Goal: Task Accomplishment & Management: Manage account settings

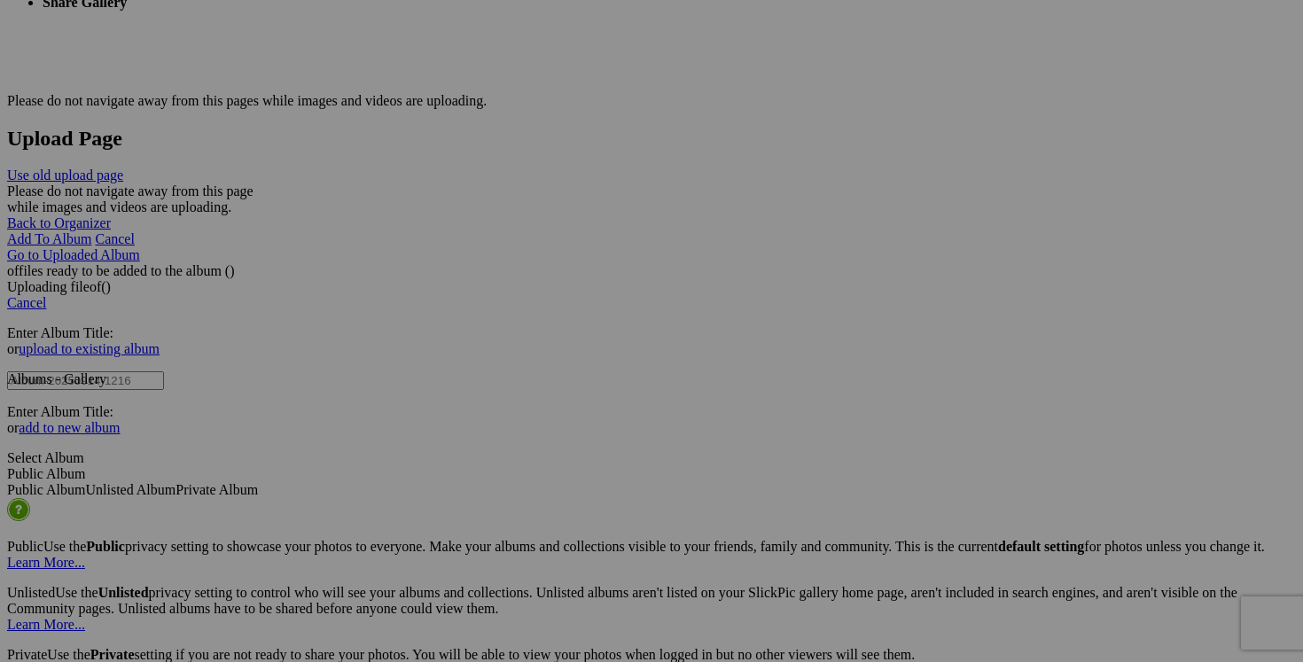
scroll to position [3466, 0]
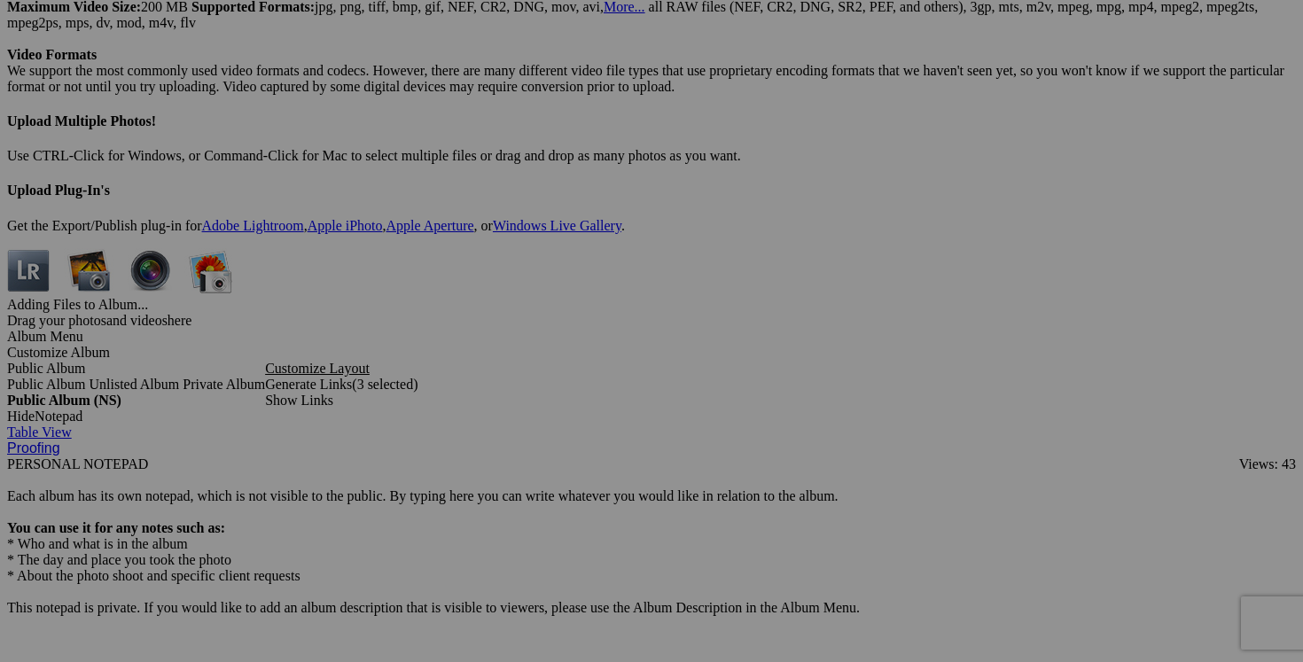
scroll to position [5061, 0]
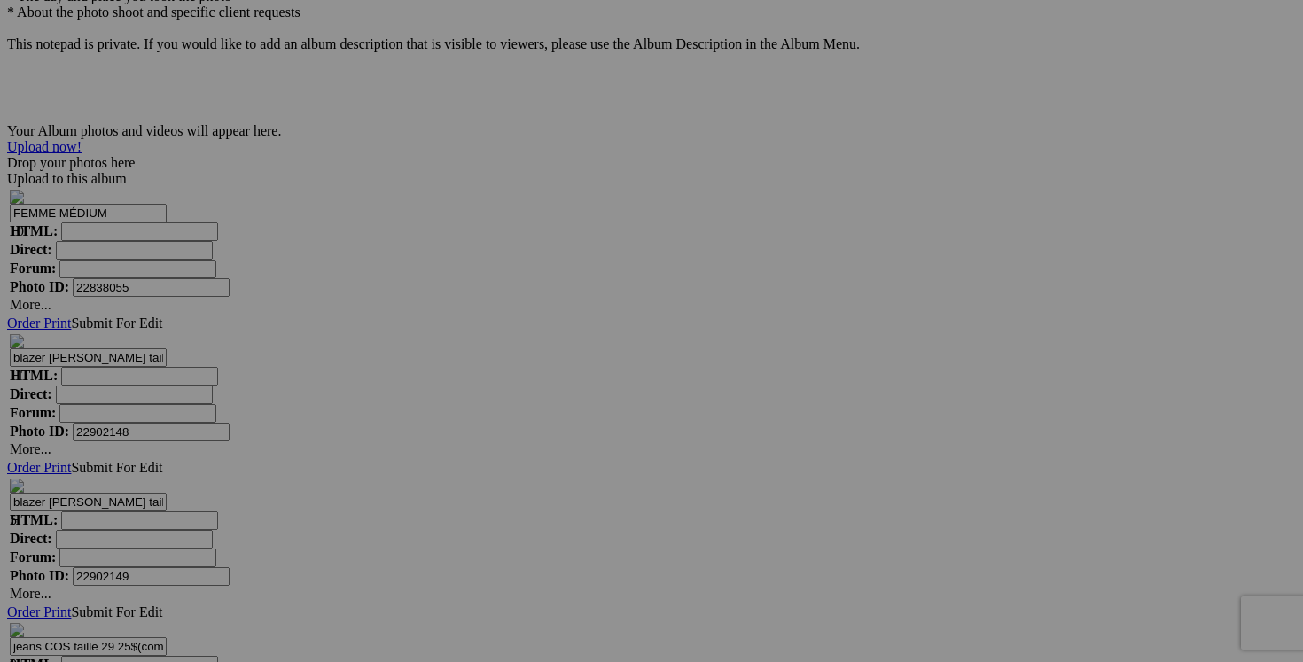
scroll to position [5621, 0]
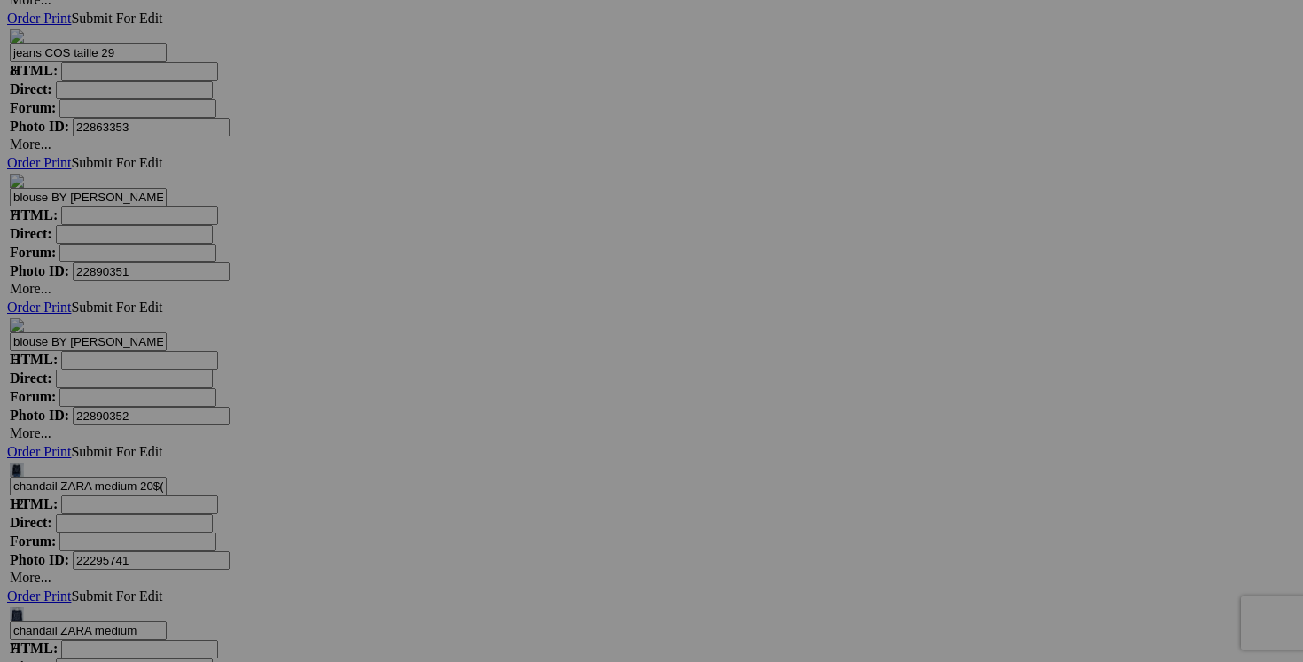
scroll to position [6652, 0]
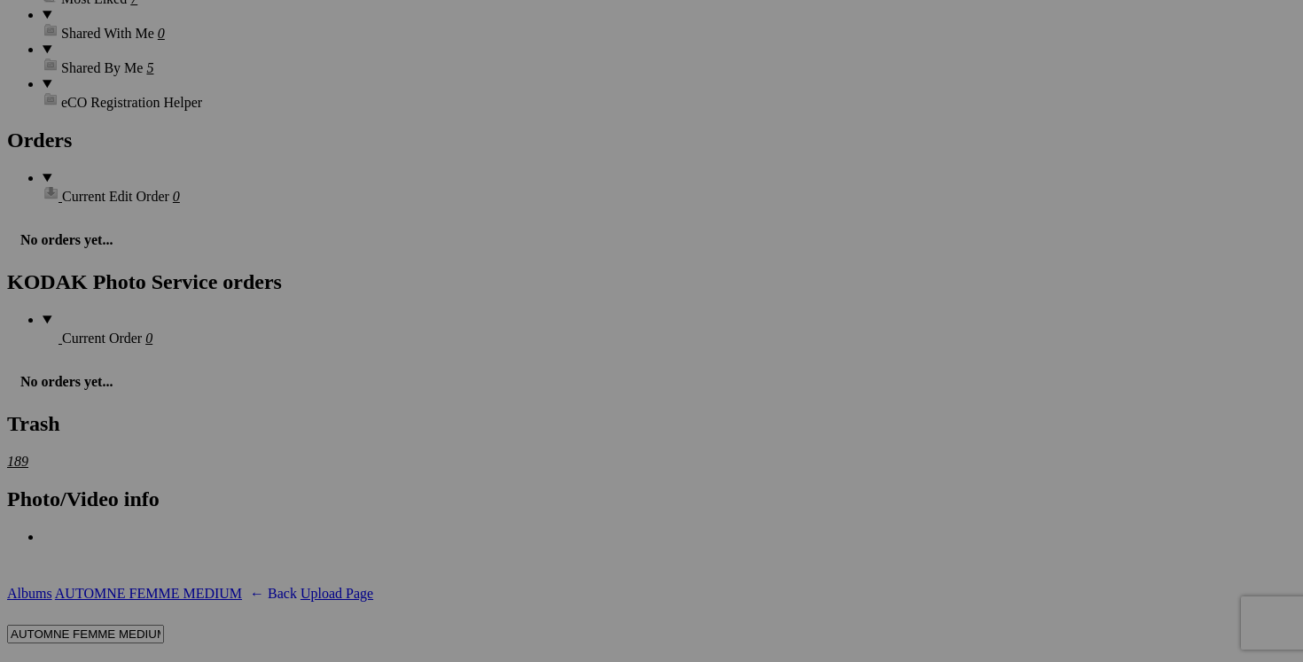
scroll to position [2699, 0]
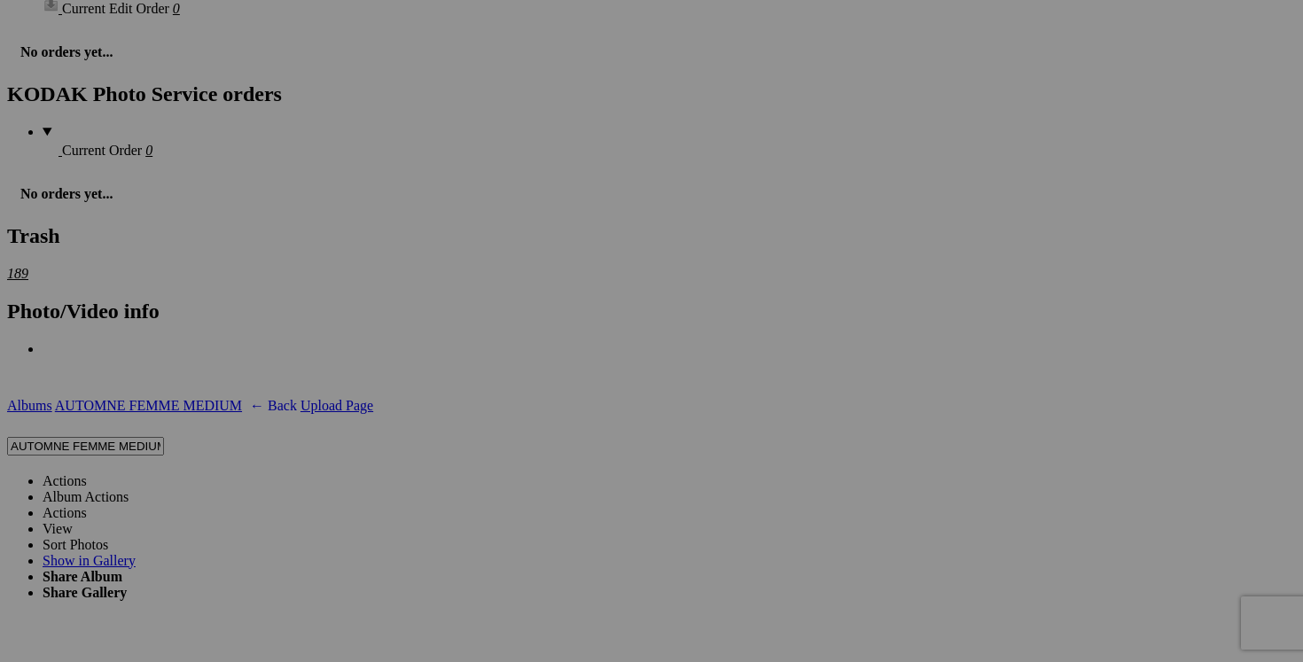
scroll to position [2928, 0]
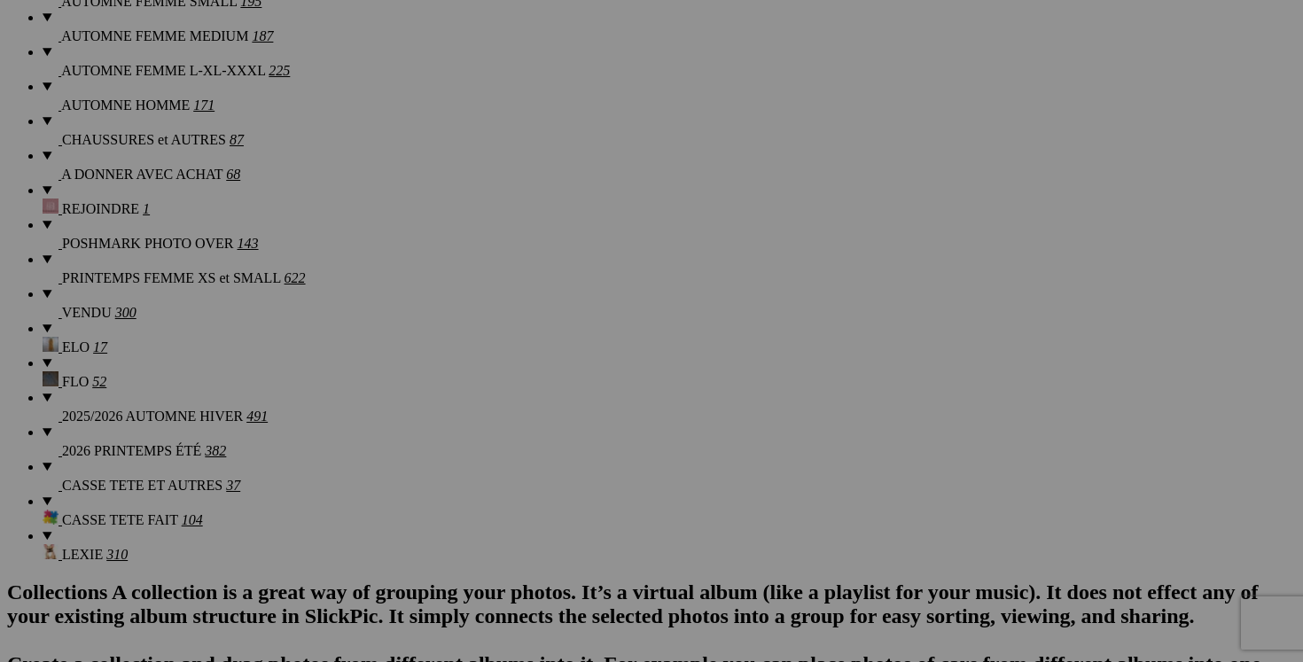
scroll to position [1559, 0]
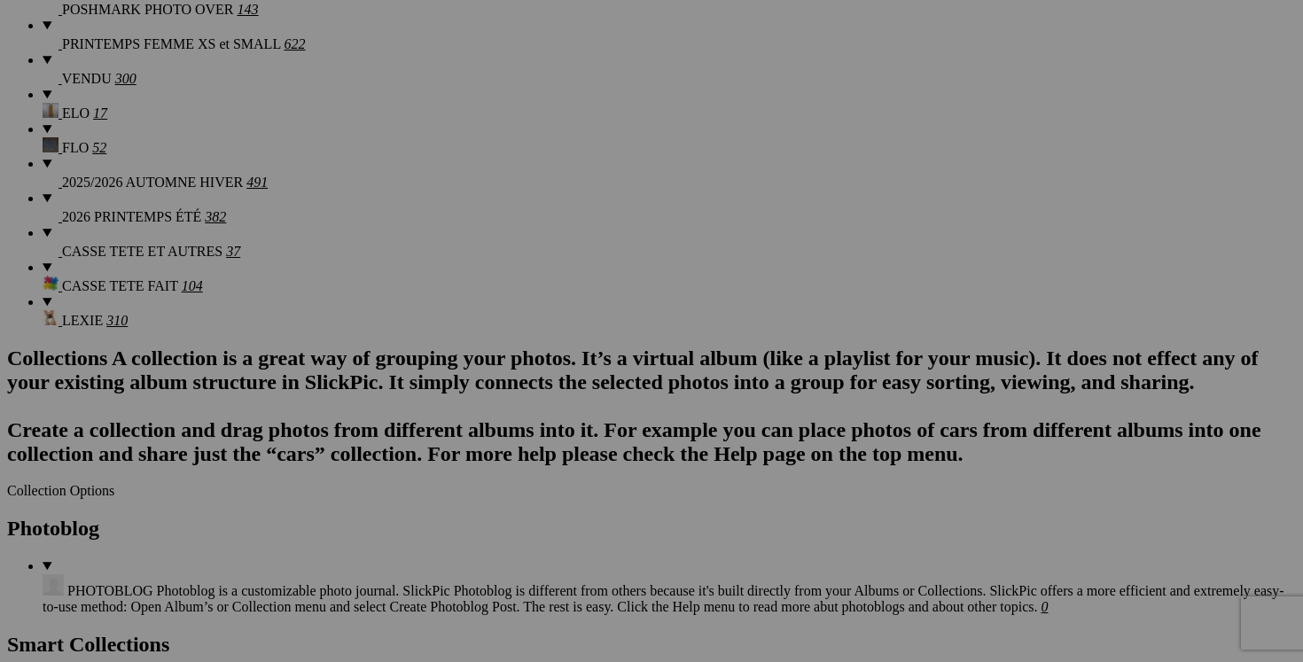
scroll to position [1857, 0]
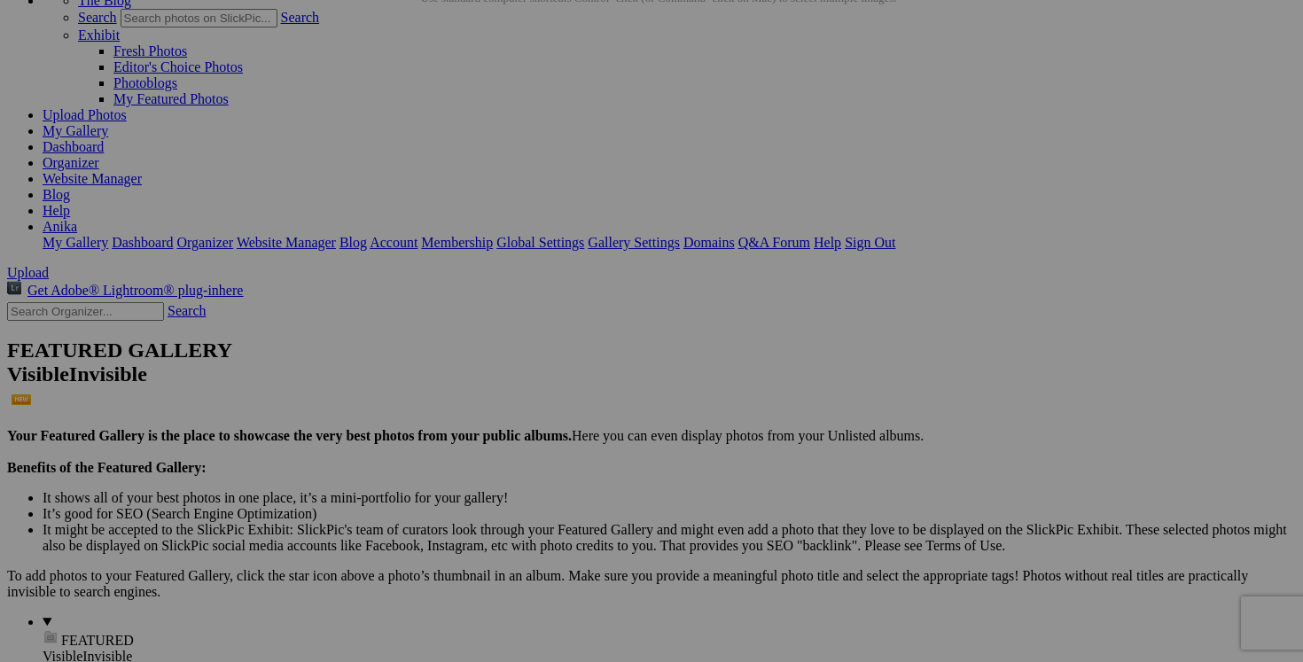
scroll to position [0, 0]
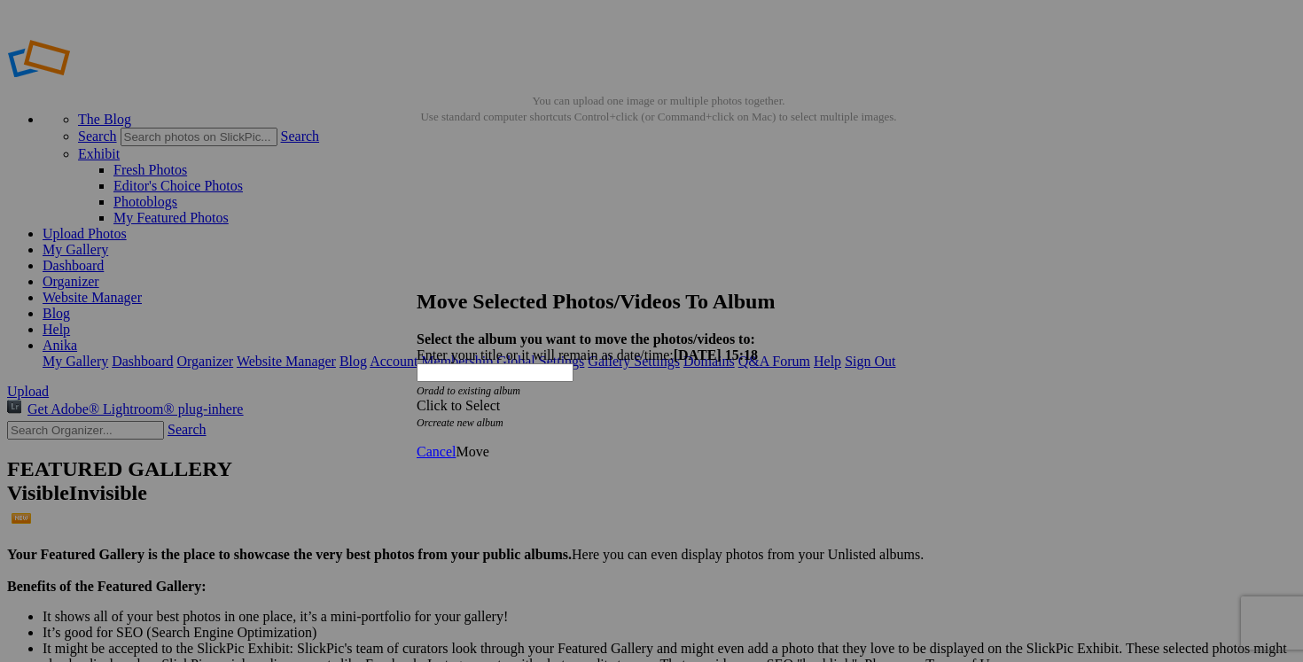
click at [417, 398] on span at bounding box center [417, 405] width 0 height 15
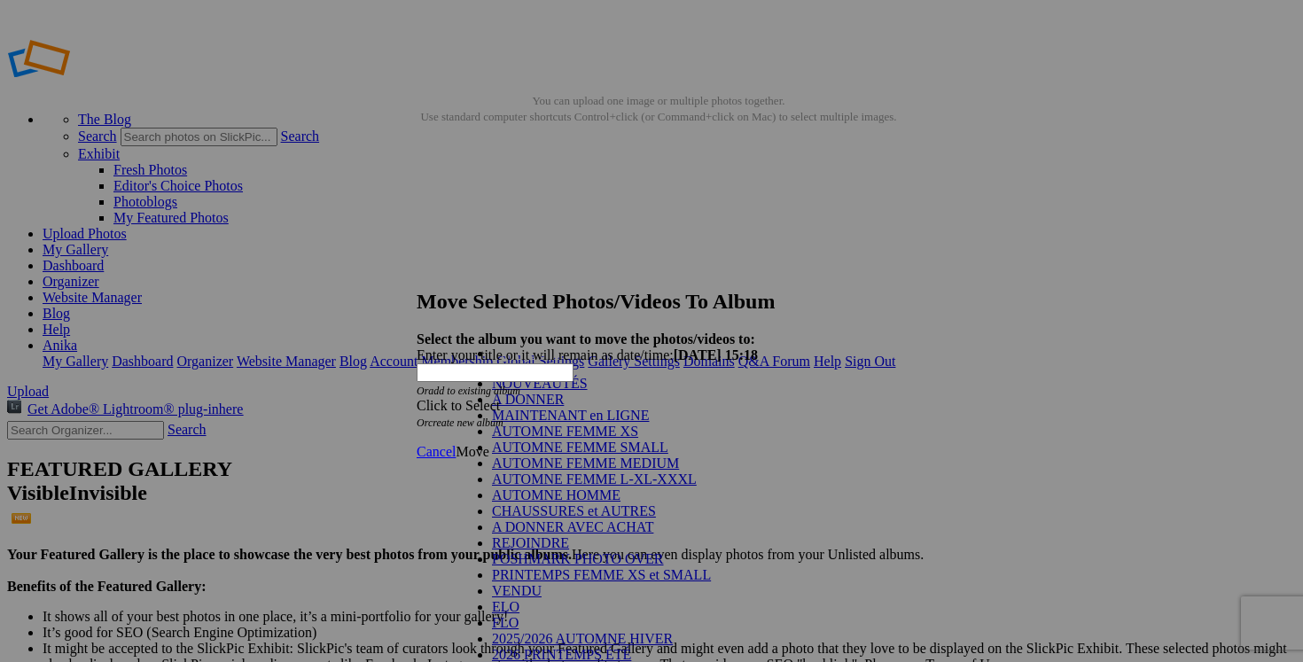
scroll to position [236, 0]
click at [542, 583] on link "VENDU" at bounding box center [517, 590] width 50 height 15
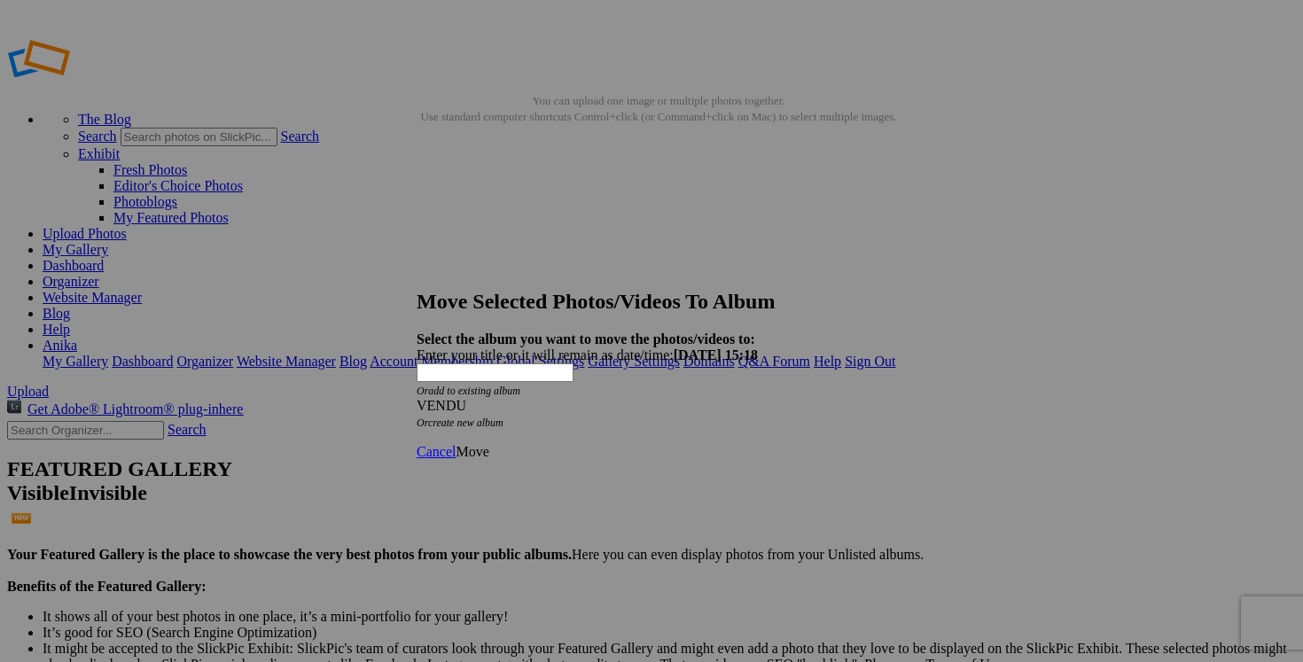
click at [488, 444] on span "Move" at bounding box center [472, 451] width 33 height 15
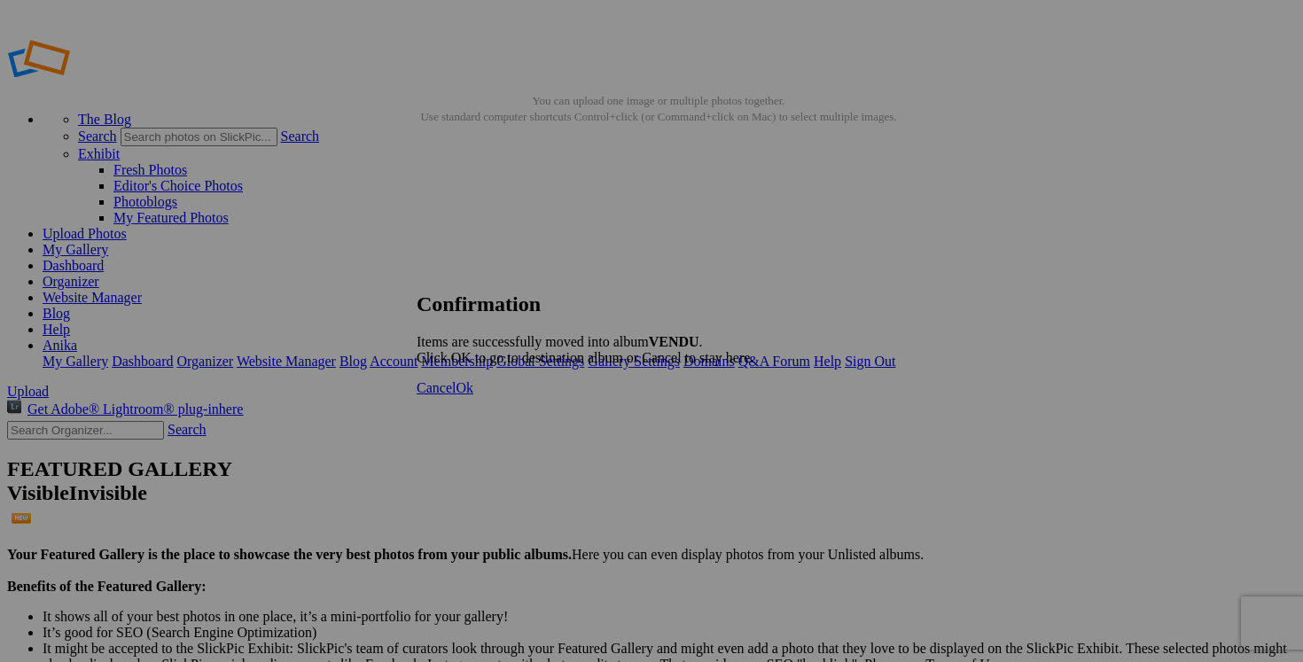
click at [456, 395] on span "Cancel" at bounding box center [436, 387] width 39 height 15
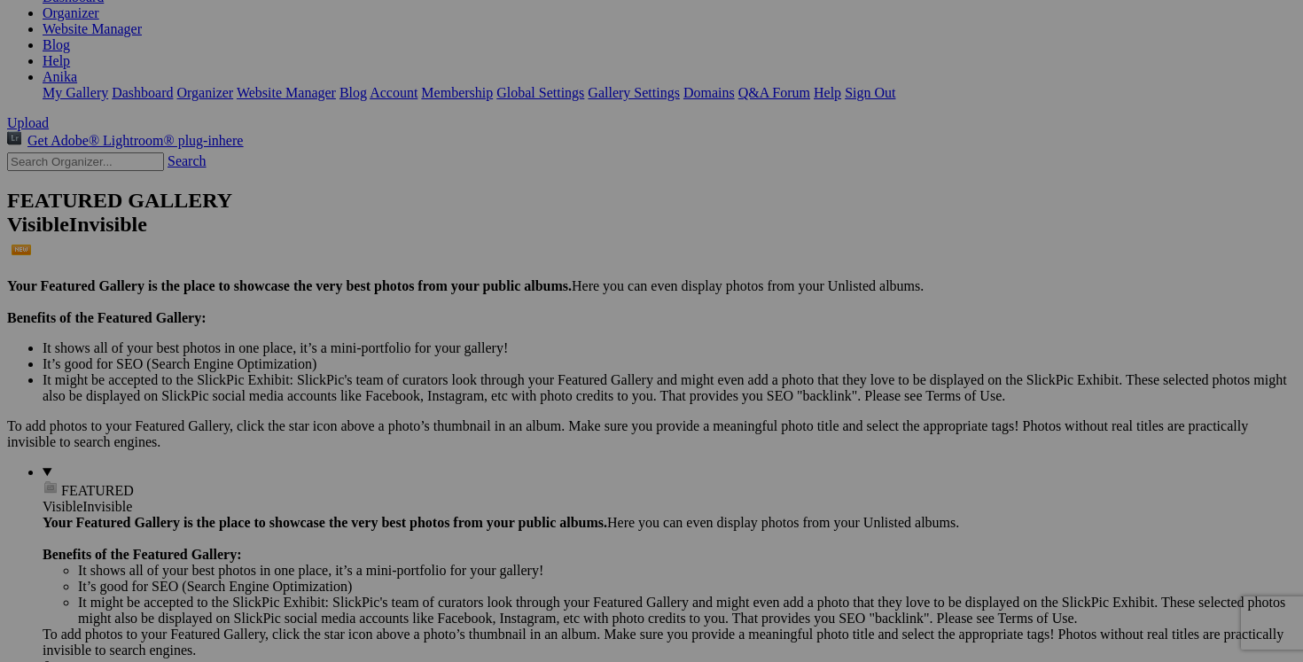
scroll to position [234, 0]
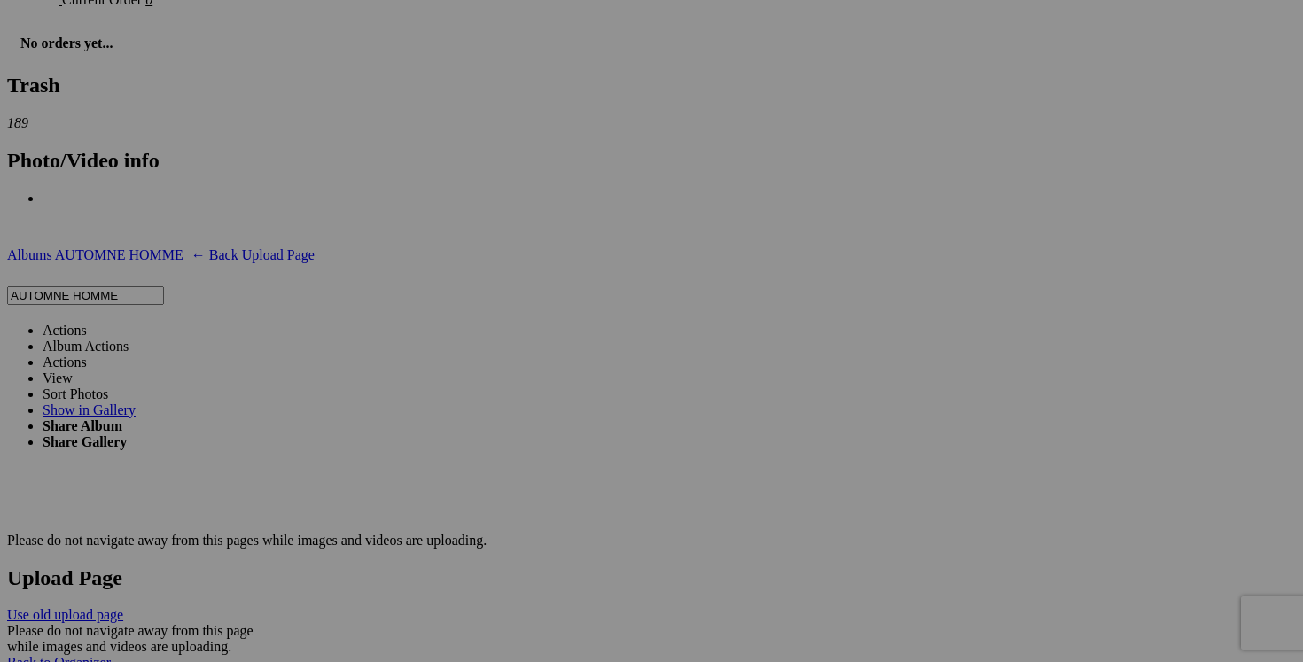
scroll to position [3072, 0]
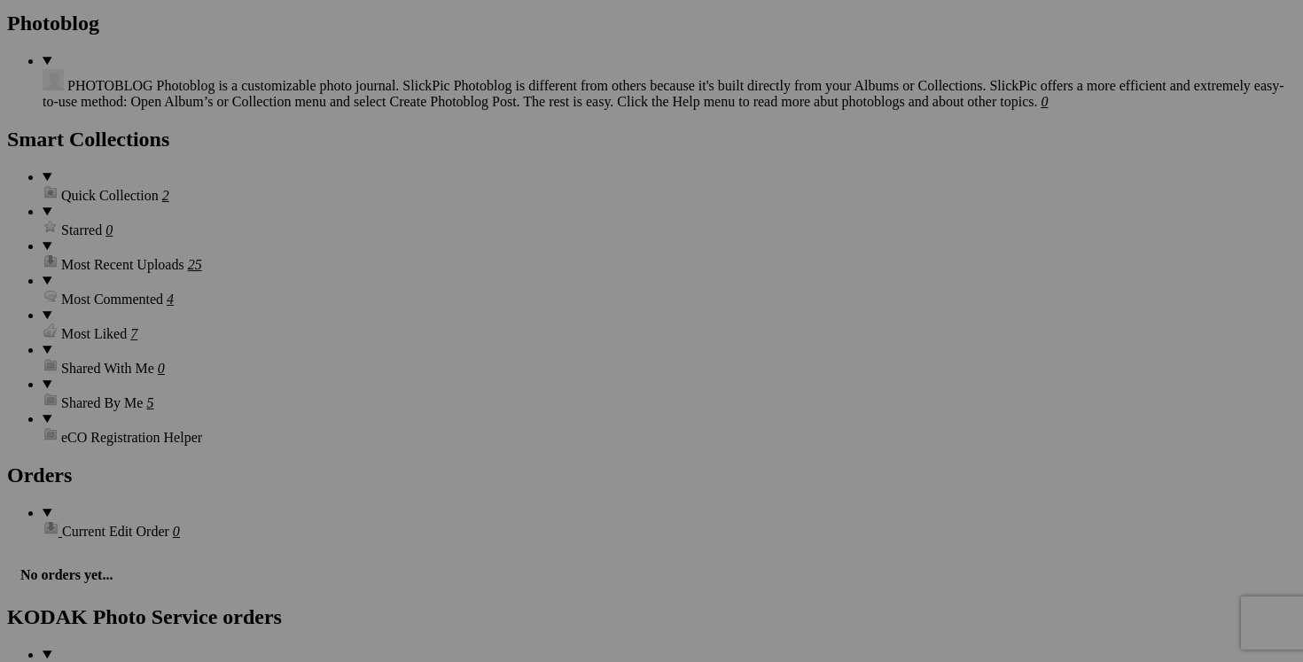
scroll to position [2369, 0]
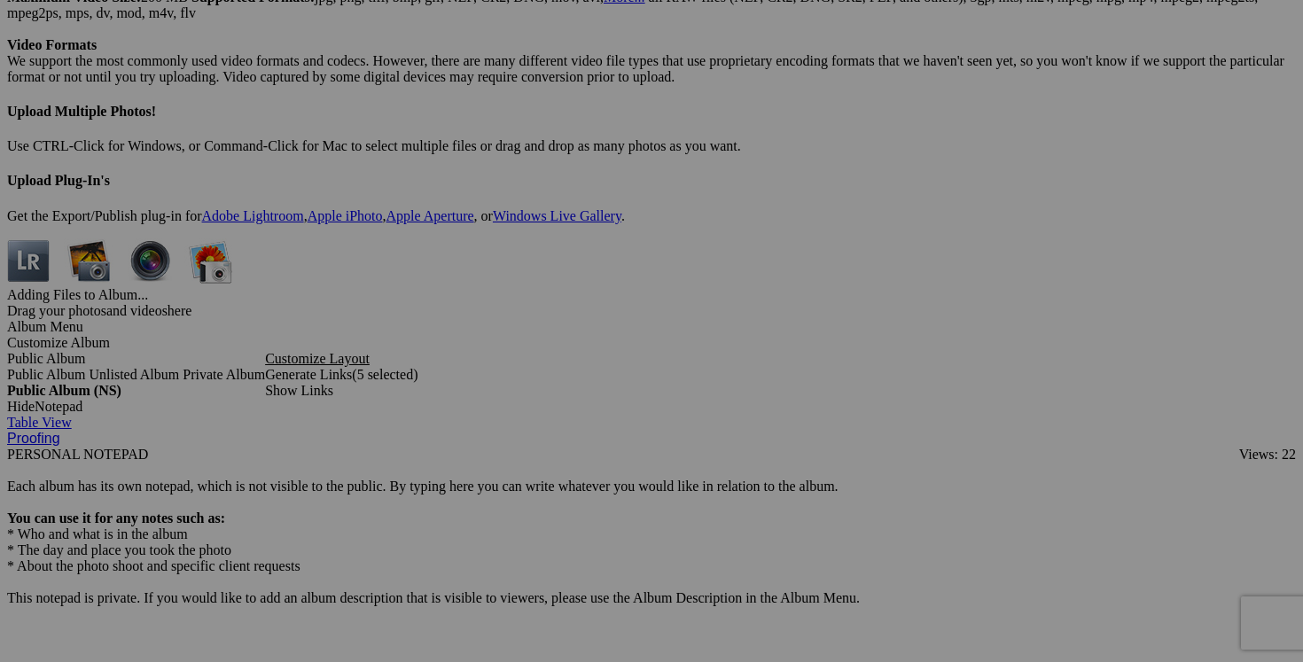
scroll to position [5111, 0]
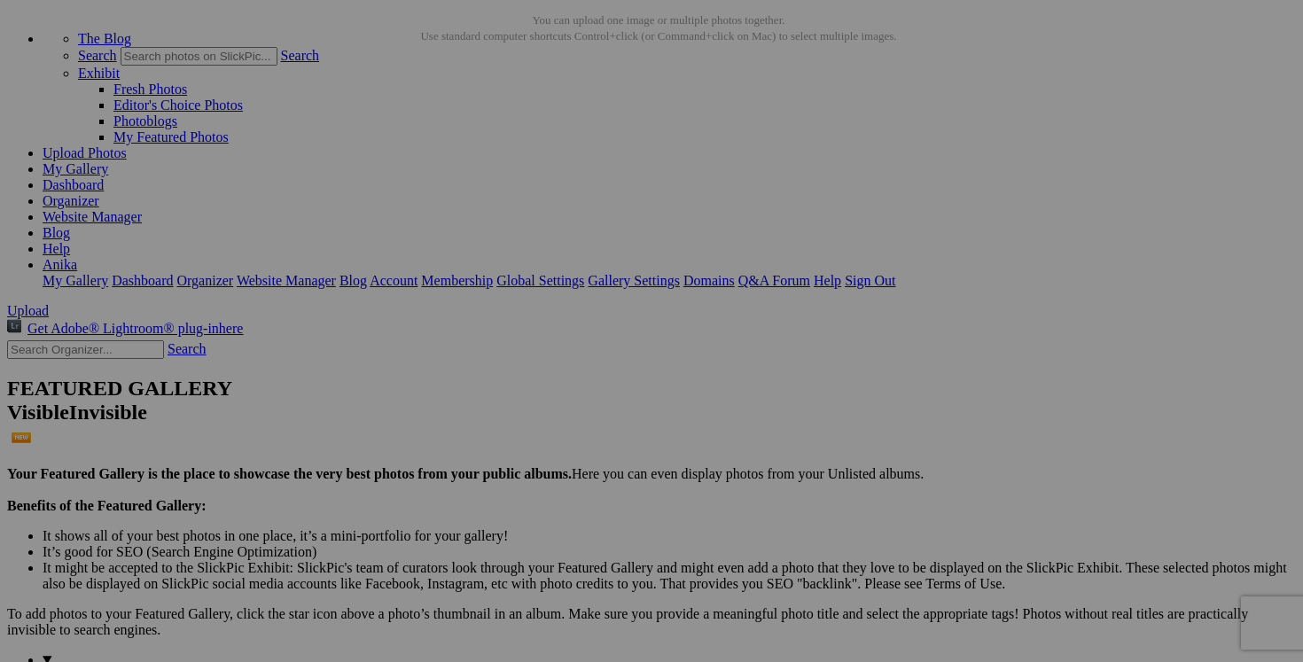
scroll to position [0, 0]
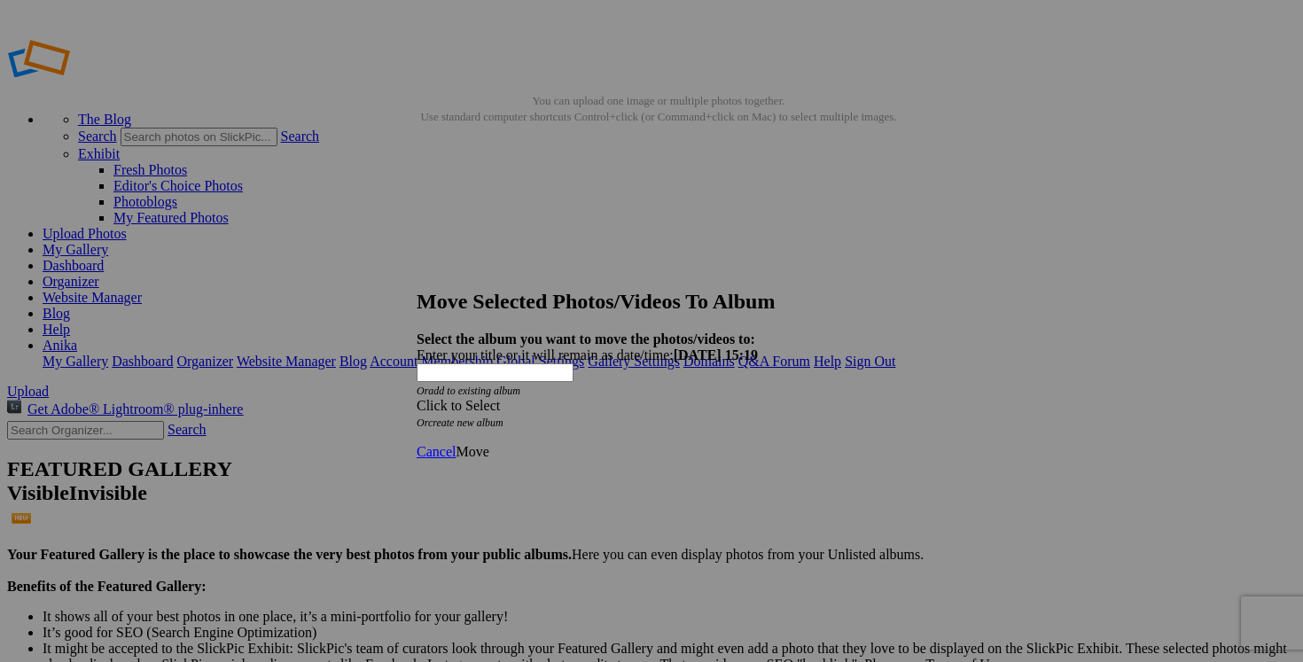
click at [417, 398] on span at bounding box center [417, 405] width 0 height 15
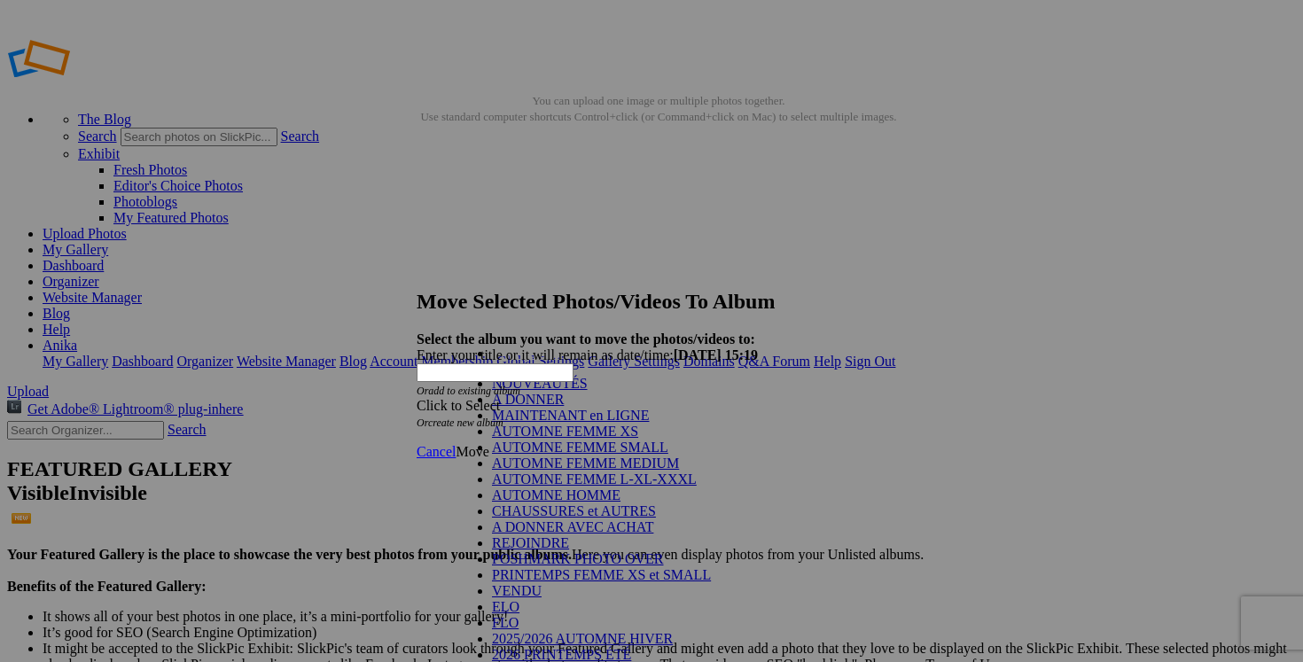
scroll to position [183, 0]
click at [542, 583] on link "VENDU" at bounding box center [517, 590] width 50 height 15
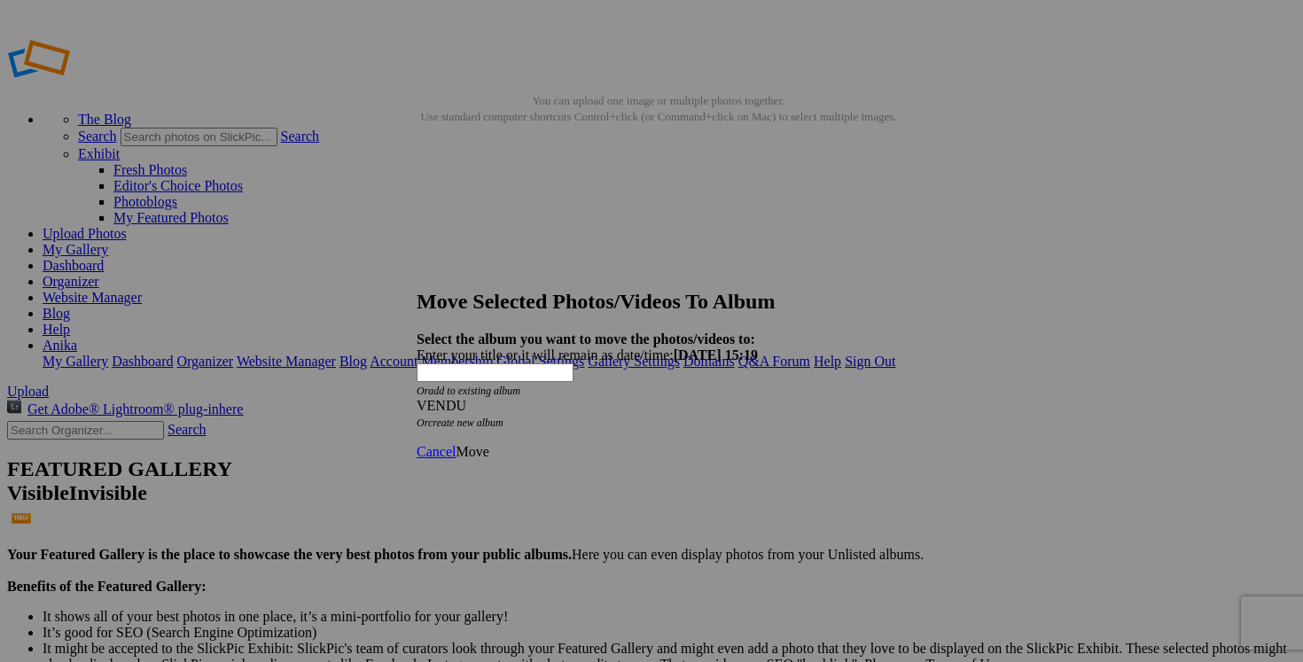
click at [488, 444] on span "Move" at bounding box center [472, 451] width 33 height 15
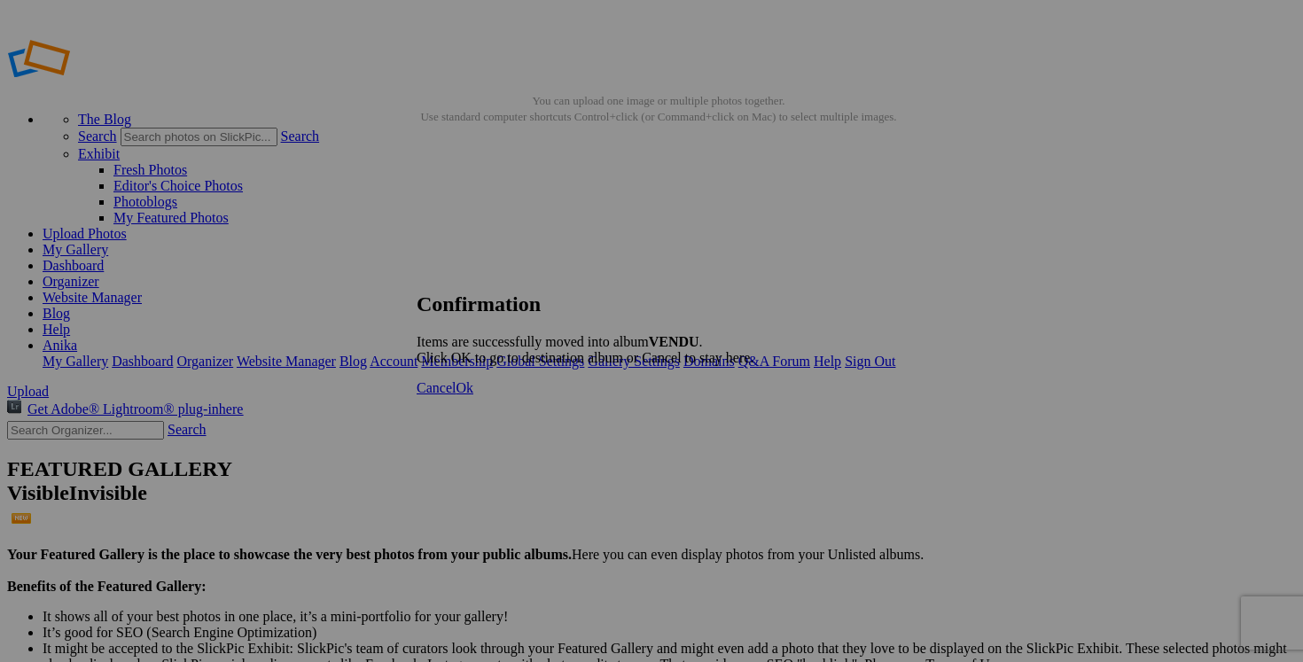
click at [456, 395] on span "Cancel" at bounding box center [436, 387] width 39 height 15
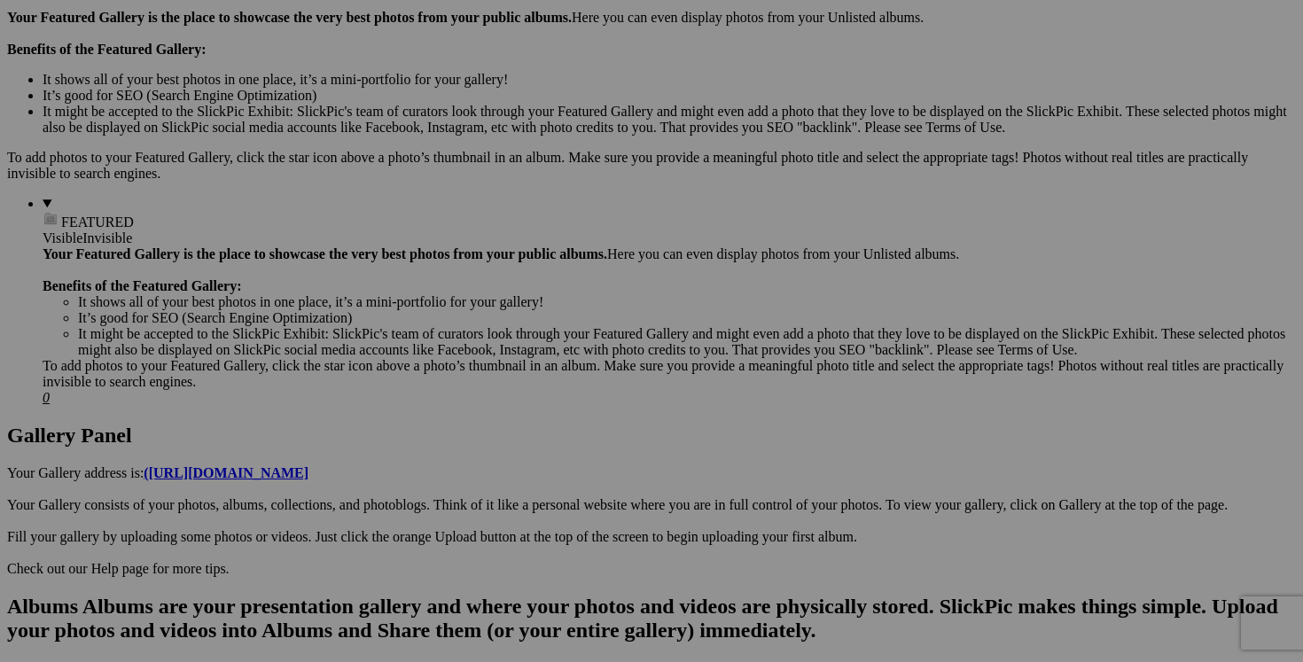
scroll to position [542, 0]
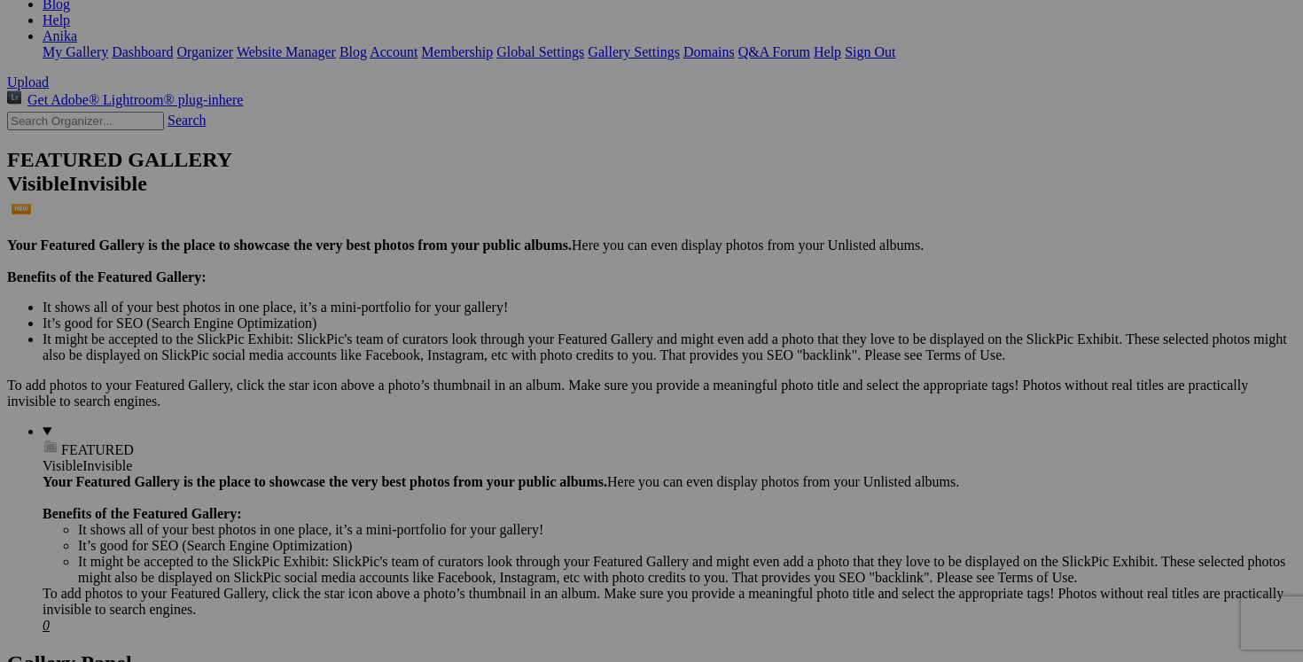
scroll to position [0, 0]
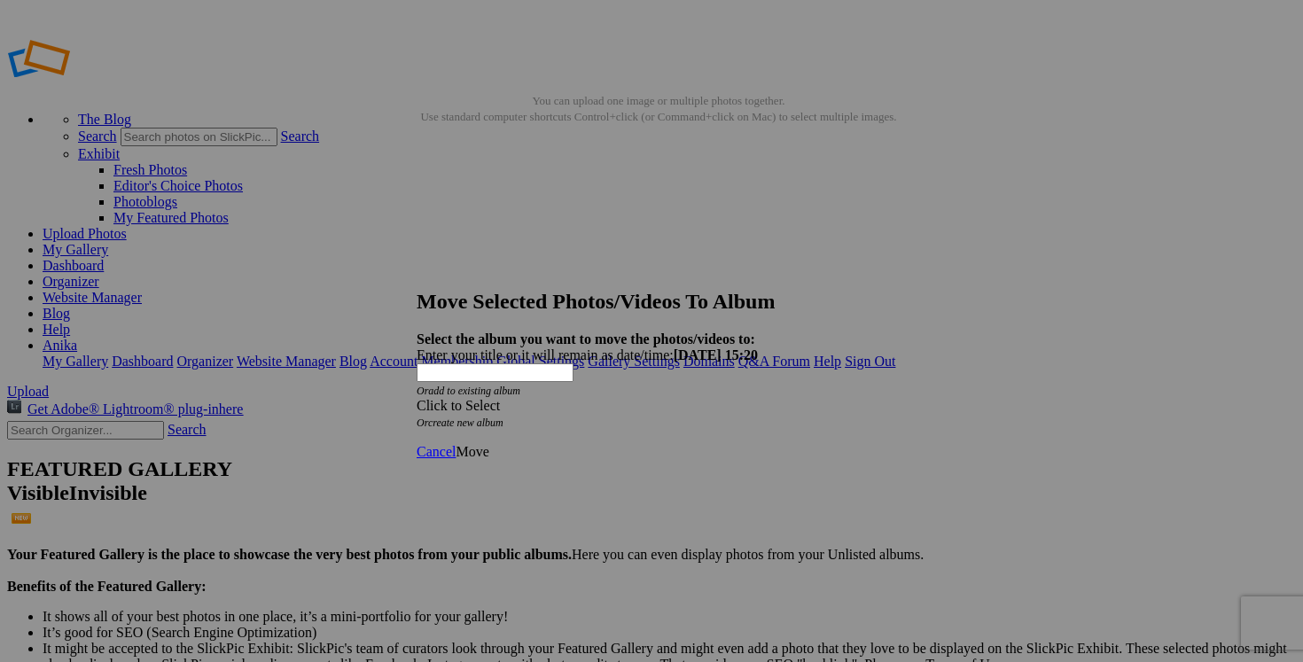
click at [417, 398] on span at bounding box center [417, 405] width 0 height 15
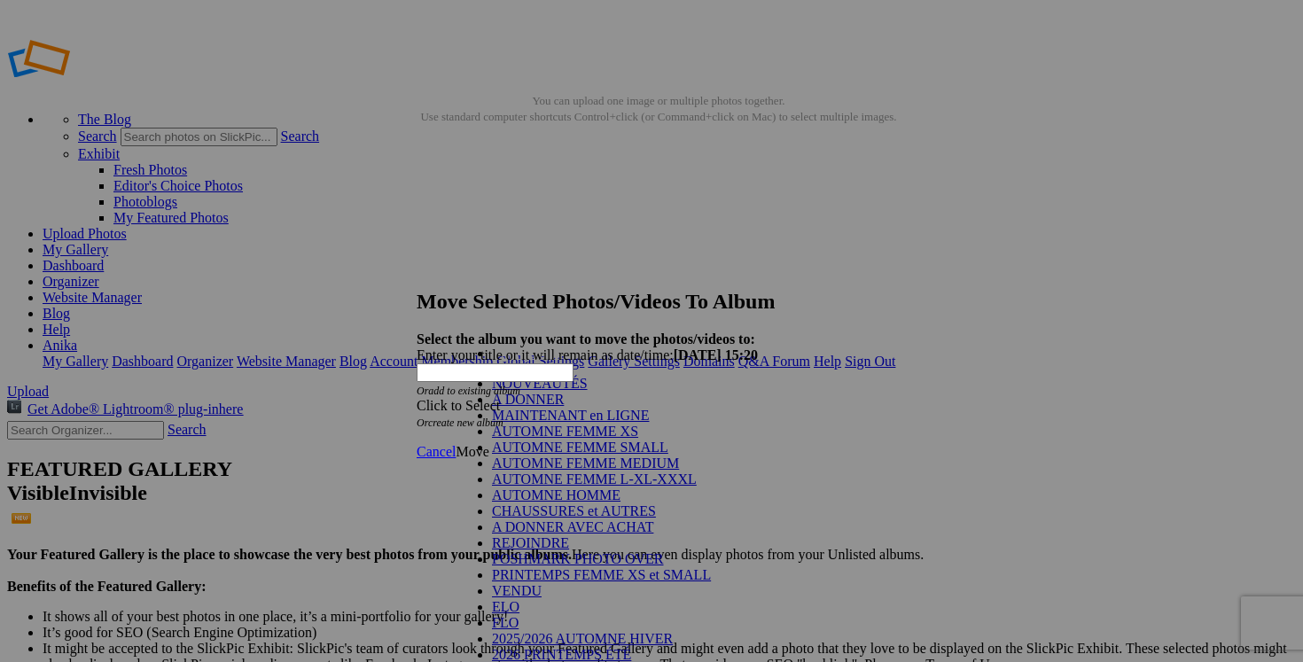
scroll to position [207, 0]
click at [542, 583] on link "VENDU" at bounding box center [517, 590] width 50 height 15
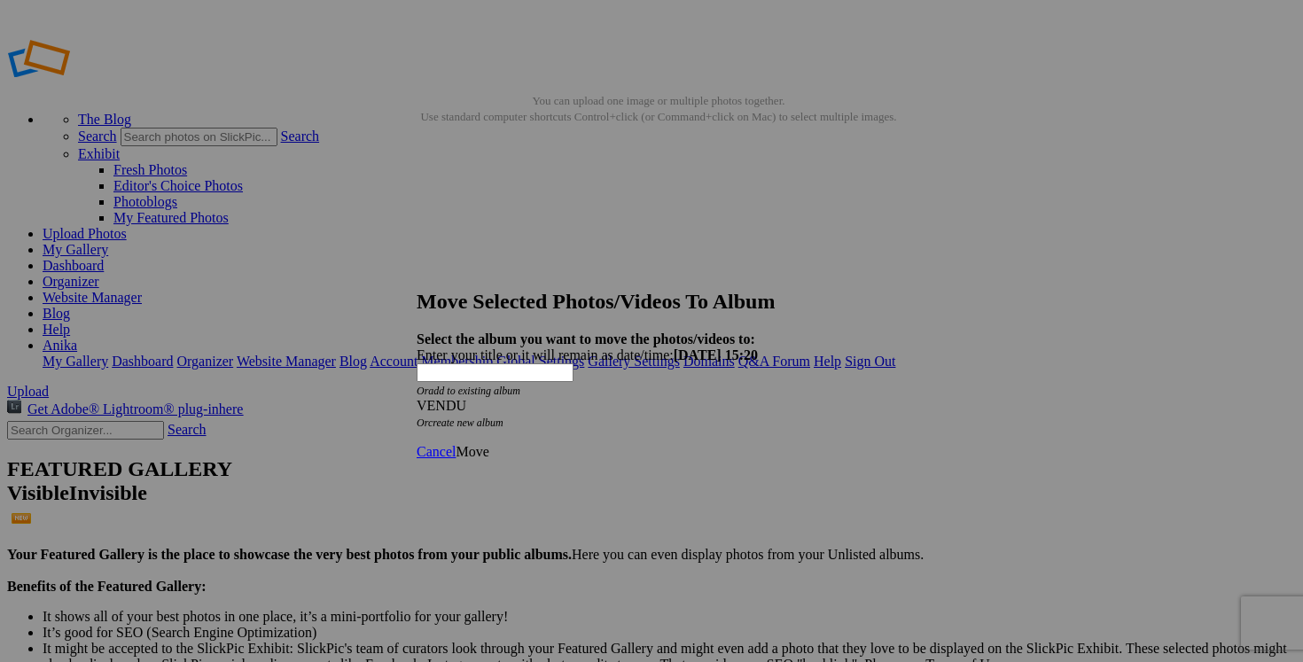
click at [488, 444] on span "Move" at bounding box center [472, 451] width 33 height 15
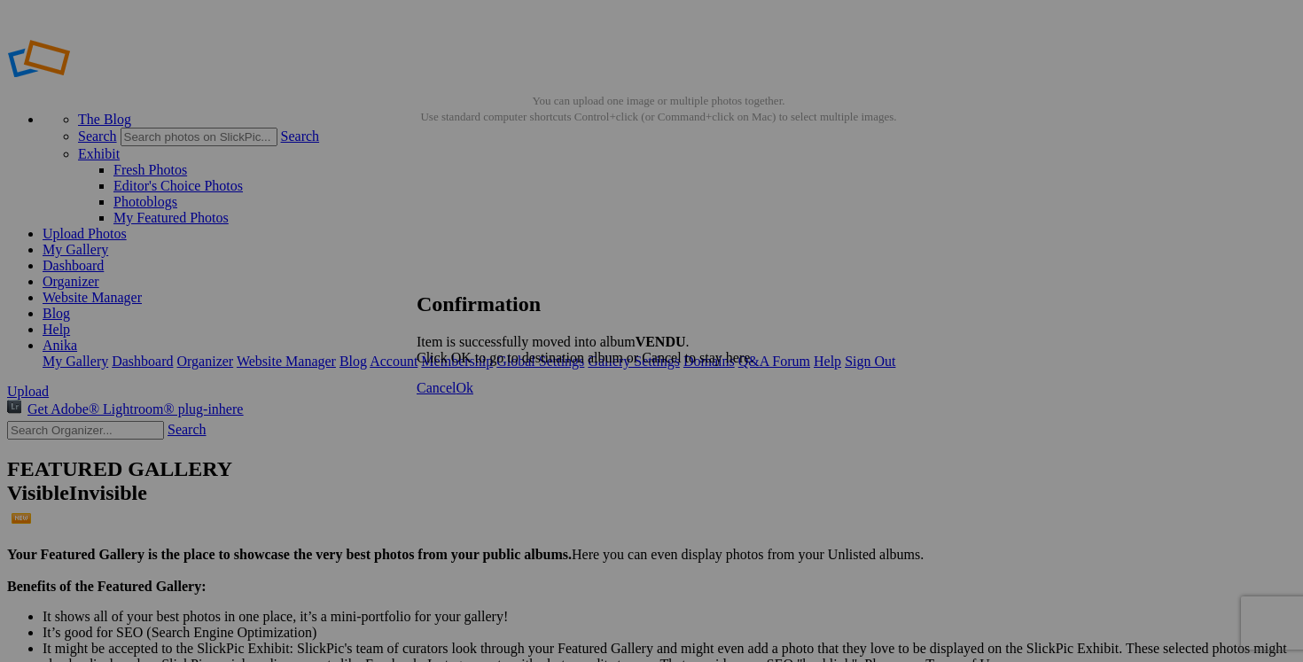
click at [456, 395] on span "Cancel" at bounding box center [436, 387] width 39 height 15
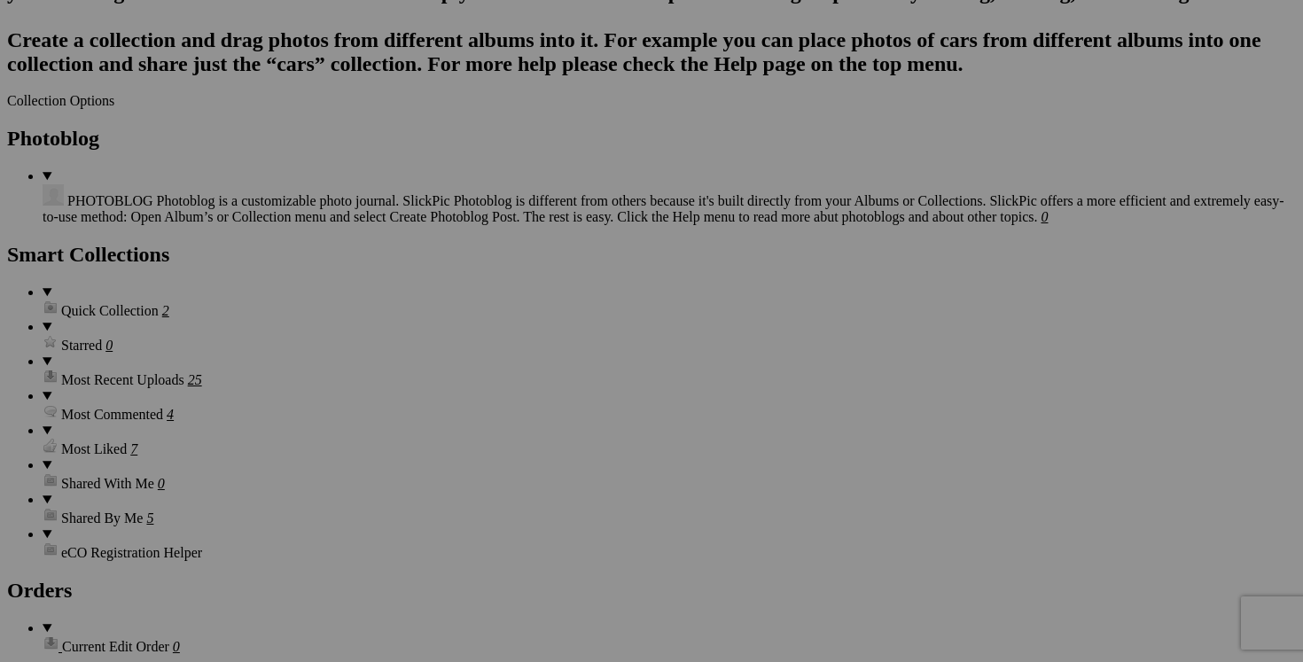
scroll to position [2234, 0]
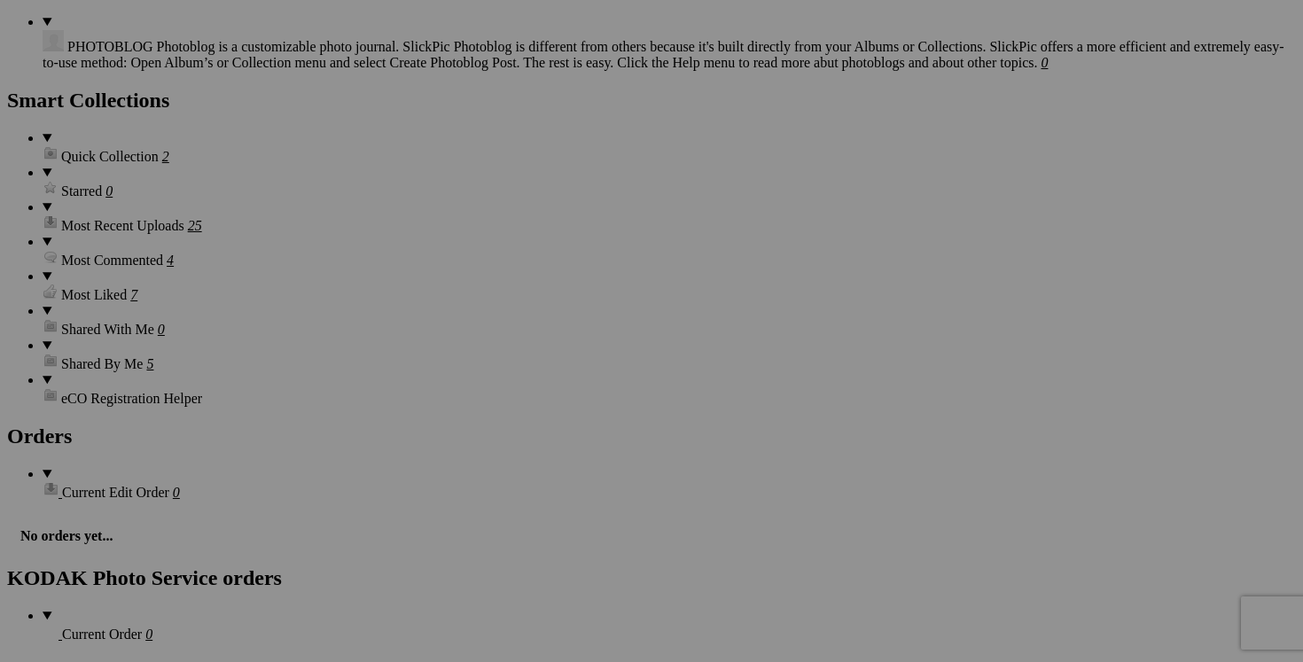
scroll to position [2409, 0]
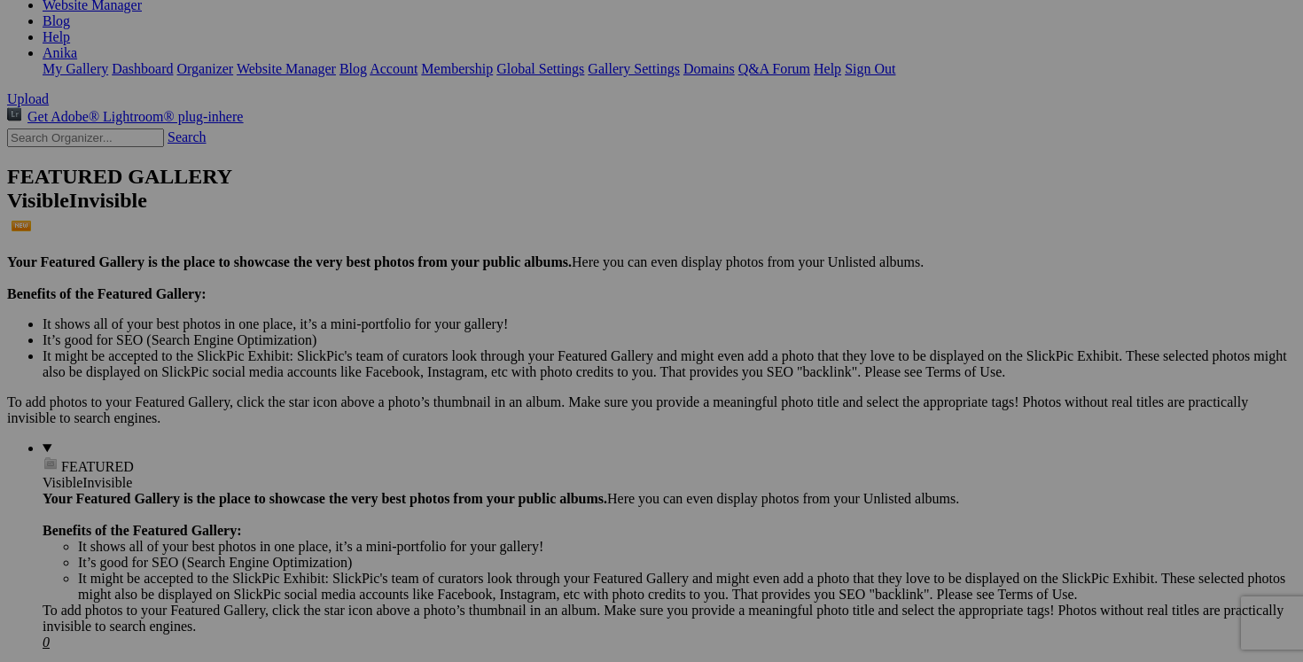
scroll to position [292, 0]
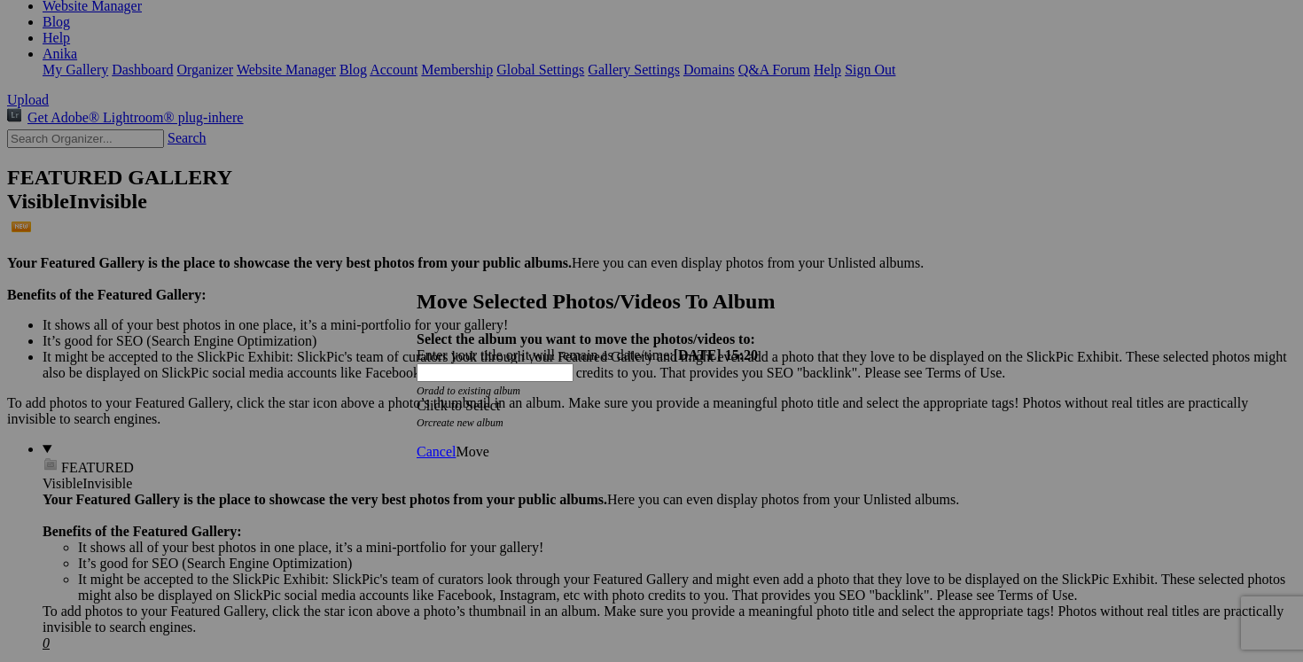
click at [417, 398] on span at bounding box center [417, 405] width 0 height 15
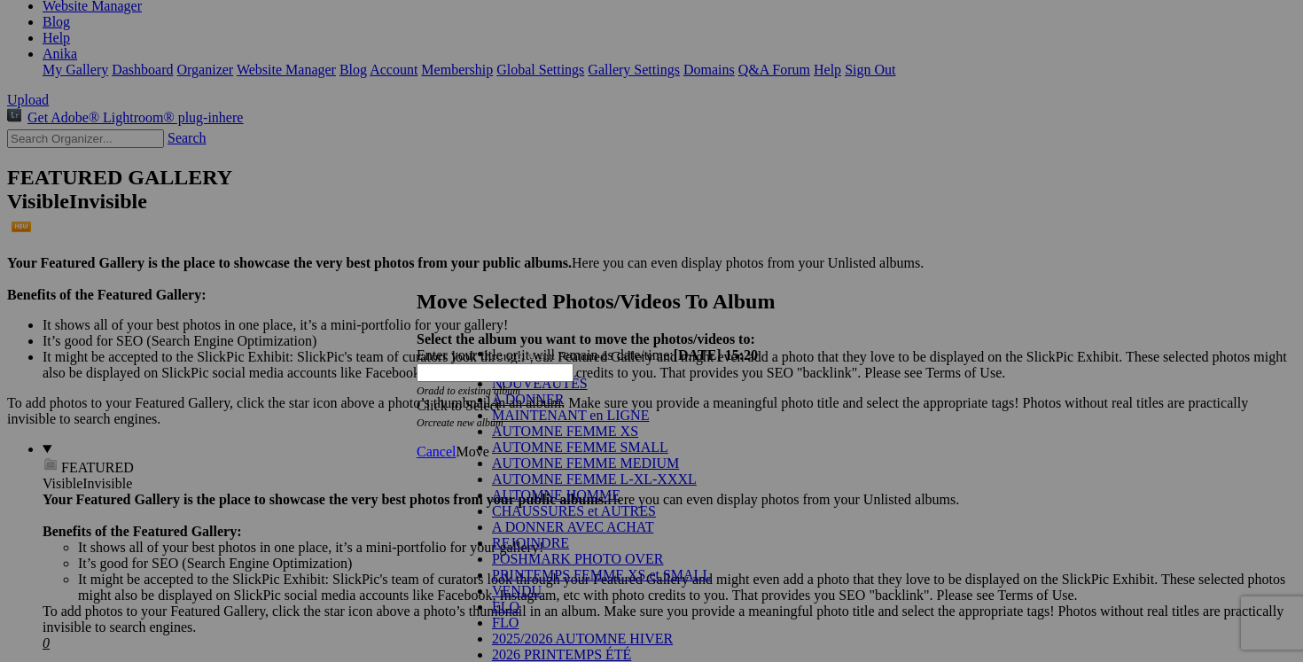
scroll to position [249, 0]
click at [513, 583] on link "VENDU" at bounding box center [517, 590] width 50 height 15
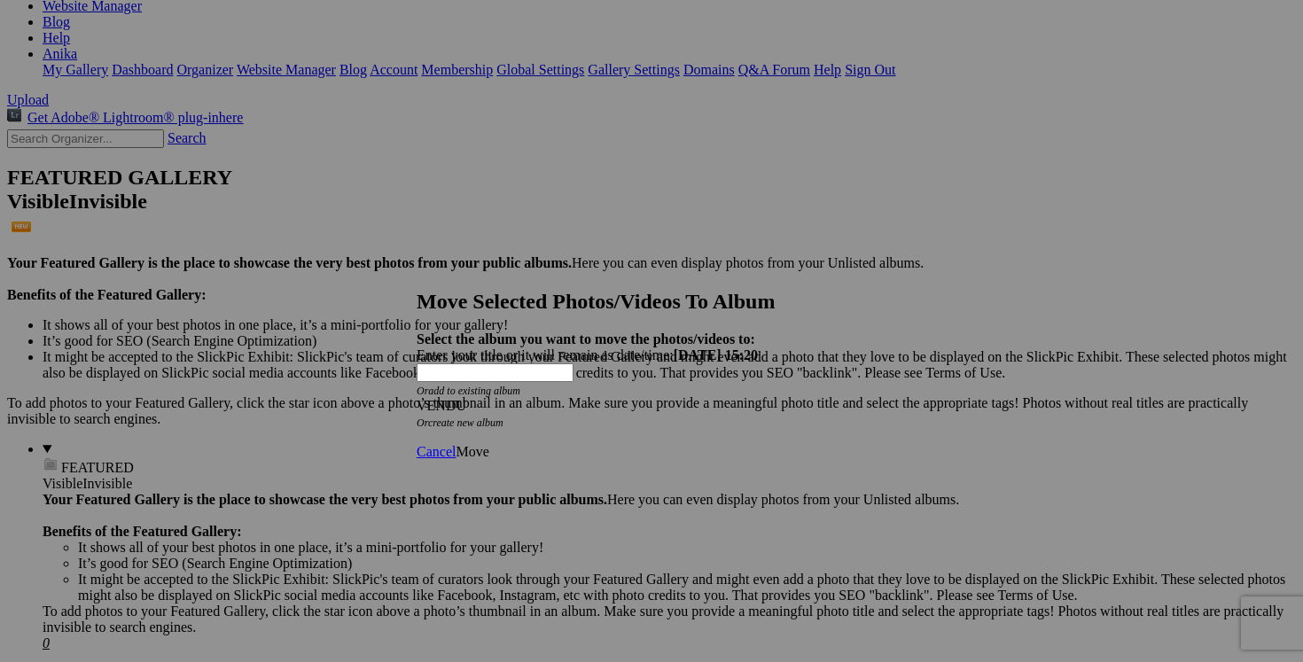
click at [488, 444] on span "Move" at bounding box center [472, 451] width 33 height 15
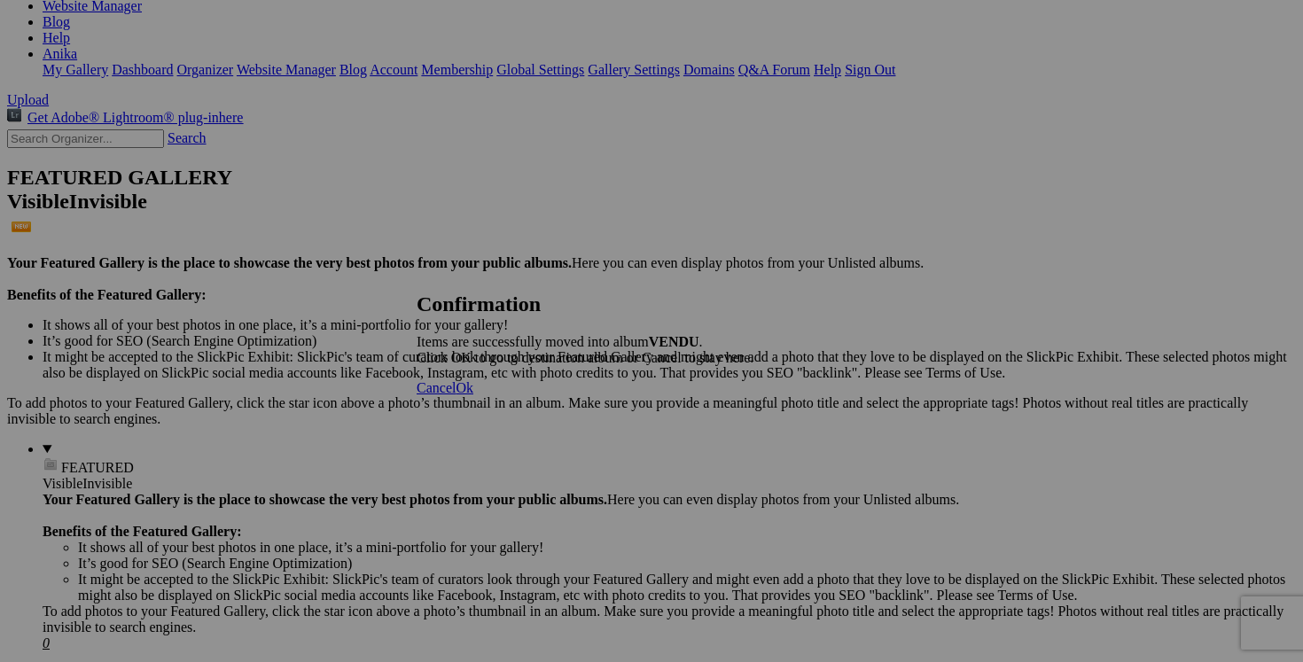
click at [456, 395] on span "Cancel" at bounding box center [436, 387] width 39 height 15
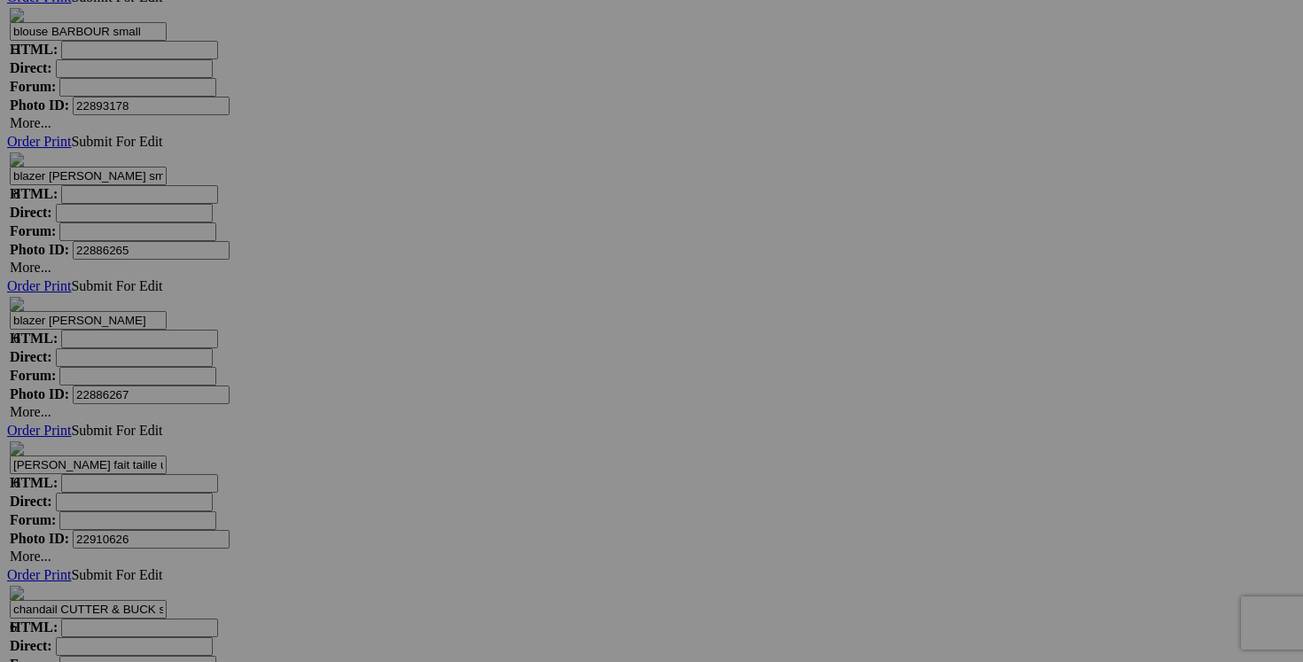
scroll to position [6798, 0]
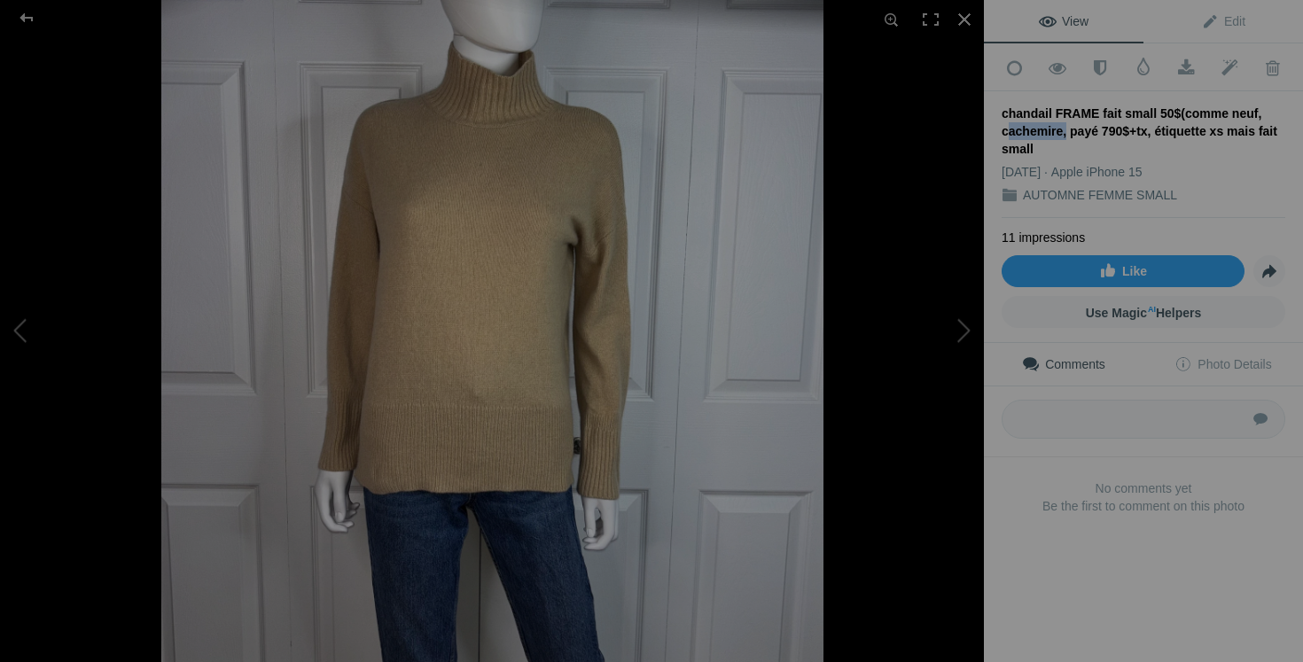
drag, startPoint x: 1002, startPoint y: 128, endPoint x: 1059, endPoint y: 127, distance: 57.6
click at [1059, 127] on div "chandail FRAME fait small 50$(comme neuf, cachemire, payé 790$+tx, étiquette xs…" at bounding box center [1144, 131] width 284 height 53
copy div "cachemire"
click at [966, 14] on div at bounding box center [964, 19] width 39 height 39
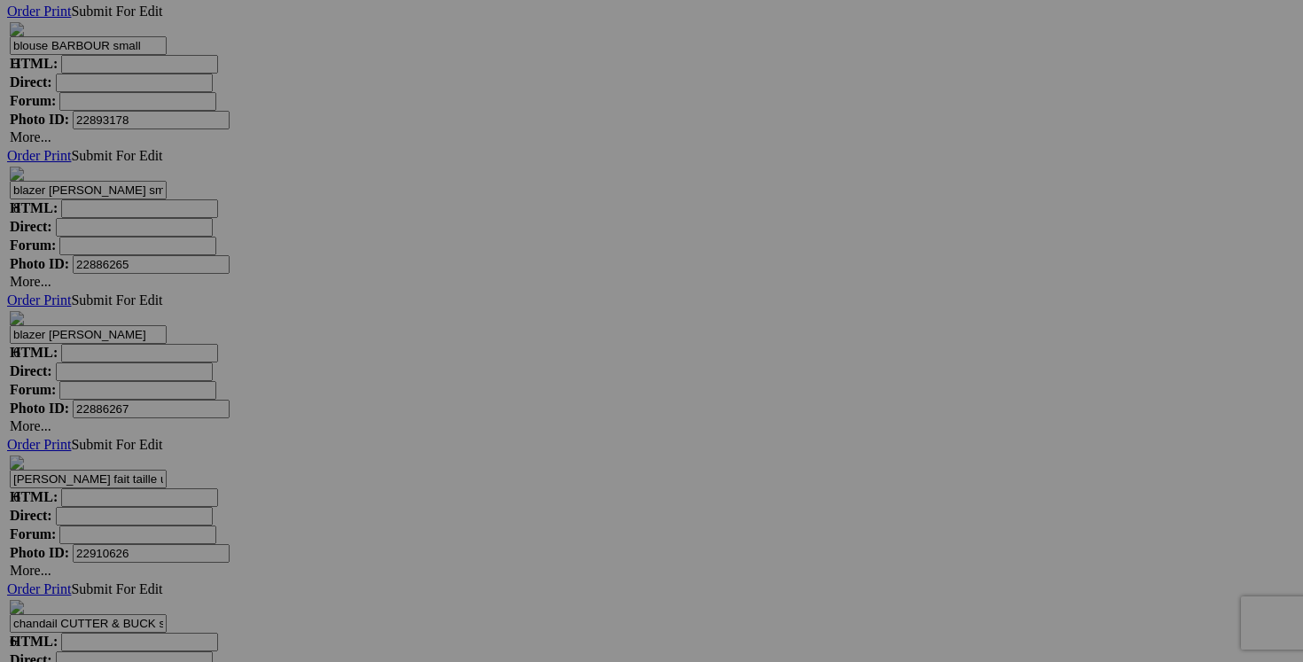
paste input "cachemire"
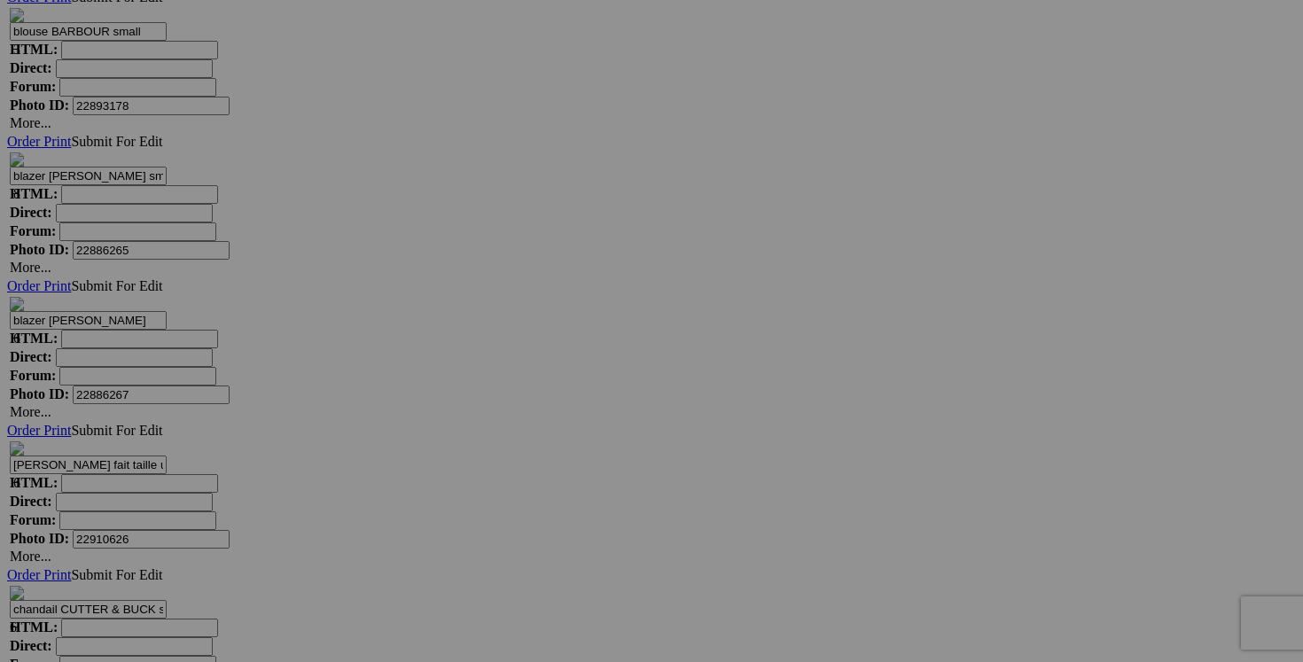
type input "[PERSON_NAME] cachemire FRAME fait small 50$(comme neuf, cachemire, payé 790$+t…"
paste input "cachemire"
type input "[PERSON_NAME] cachemire FRAME fait small"
